Goal: Ask a question

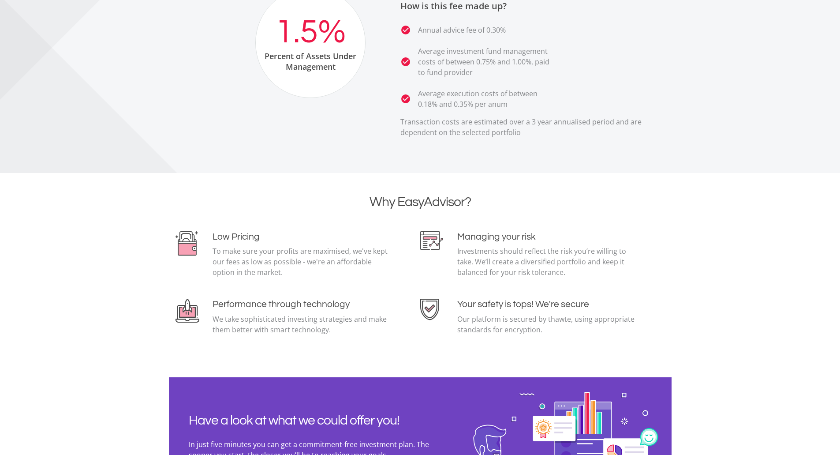
scroll to position [1865, 0]
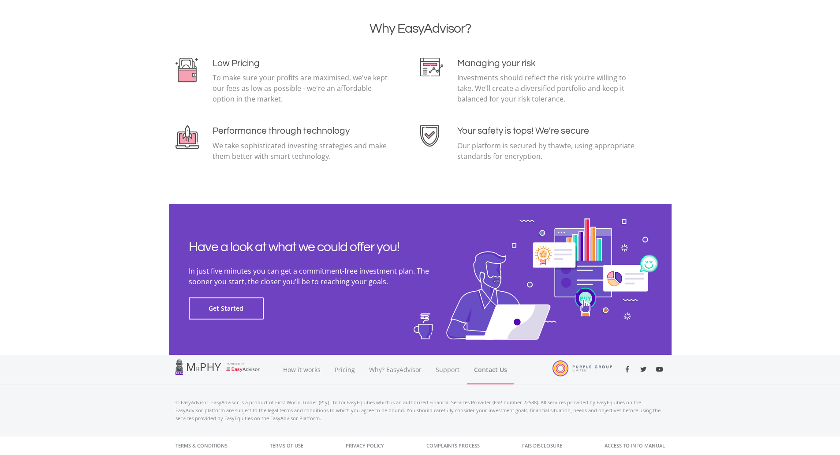
click at [486, 371] on link "Contact Us" at bounding box center [490, 370] width 47 height 30
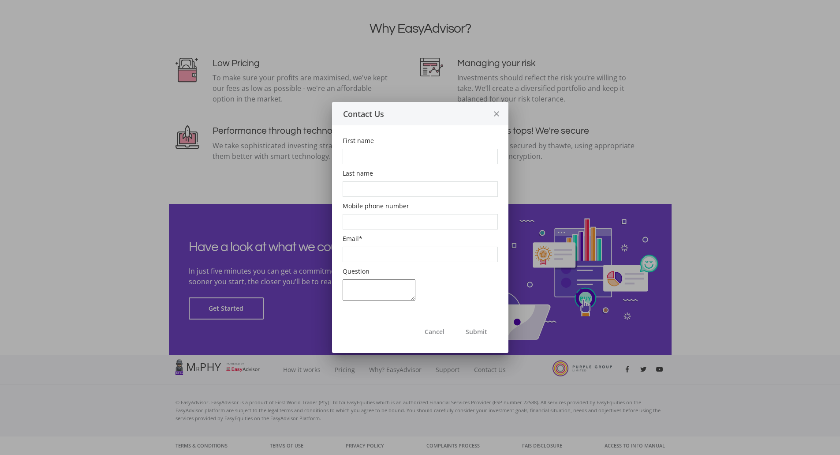
click at [373, 154] on input "First name" at bounding box center [420, 156] width 155 height 15
type input "Nondumiso"
click at [379, 196] on input "Last name" at bounding box center [420, 188] width 155 height 15
type input "Zulu"
click at [363, 221] on input "Mobile phone number" at bounding box center [420, 221] width 155 height 15
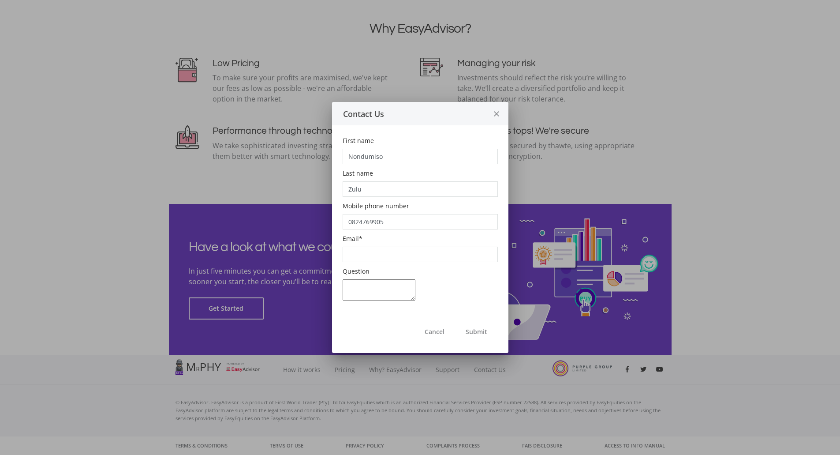
type input "0824769905"
click at [369, 254] on input "Email *" at bounding box center [420, 254] width 155 height 15
type input "[EMAIL_ADDRESS][DOMAIN_NAME]"
click at [386, 288] on textarea "Question" at bounding box center [379, 289] width 73 height 21
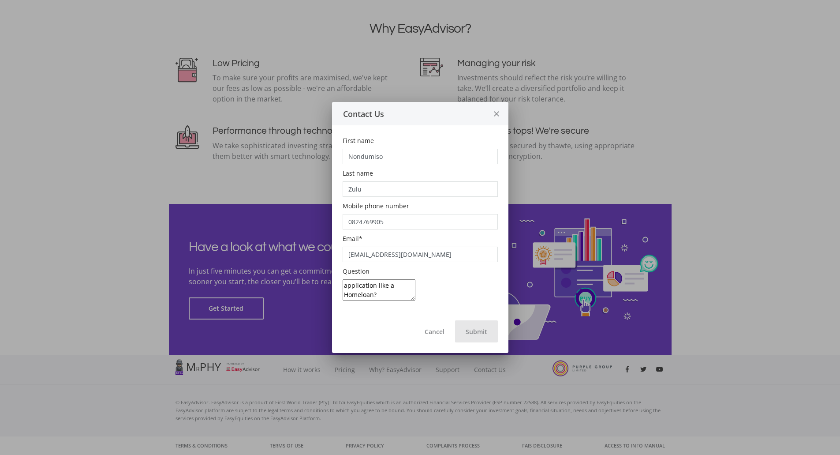
type textarea "Does the Easy credit loan affect my credit profile or other application like a …"
click at [479, 333] on button "Submit" at bounding box center [476, 331] width 43 height 22
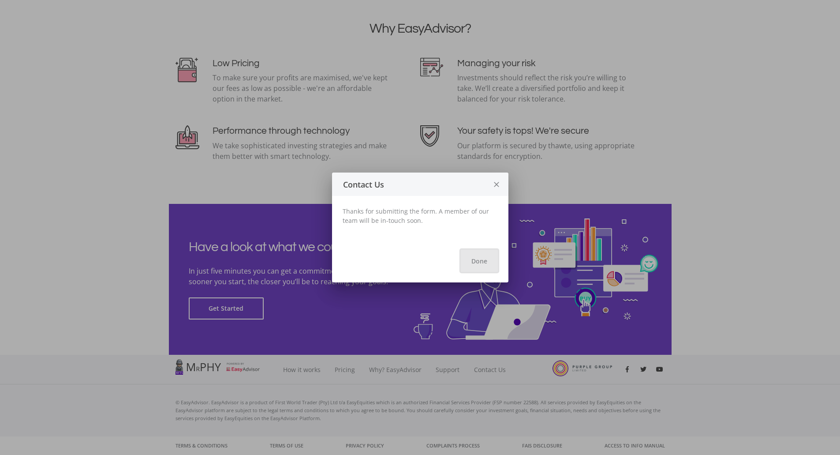
click at [476, 256] on button "Done" at bounding box center [479, 261] width 37 height 22
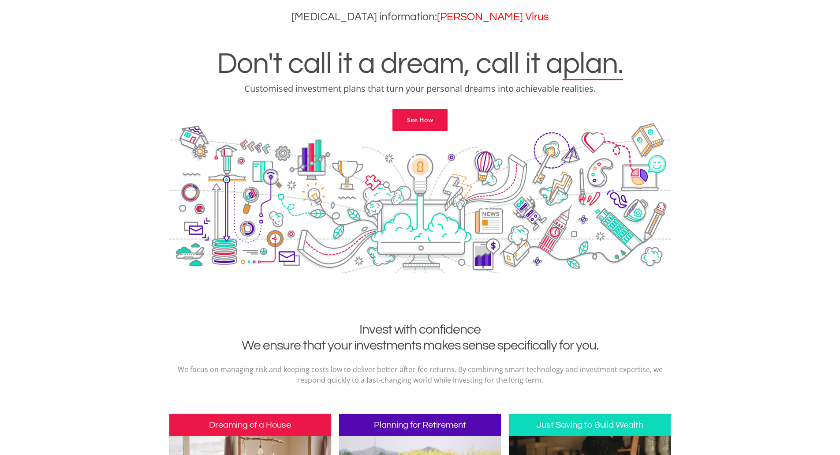
scroll to position [0, 0]
